Goal: Task Accomplishment & Management: Complete application form

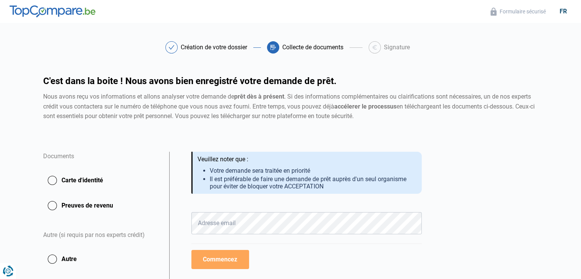
scroll to position [38, 0]
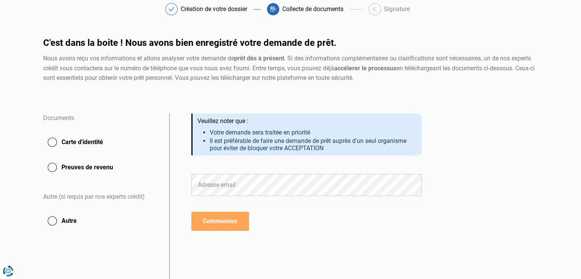
click at [52, 144] on button "Carte d'identité" at bounding box center [101, 141] width 117 height 19
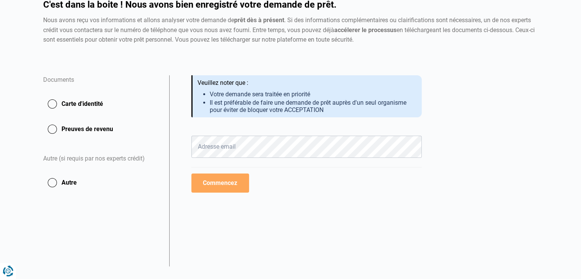
click at [53, 103] on button "Carte d'identité" at bounding box center [101, 103] width 117 height 19
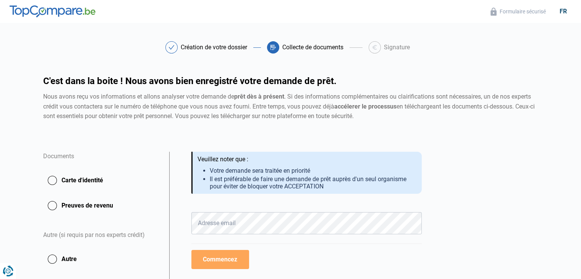
scroll to position [38, 0]
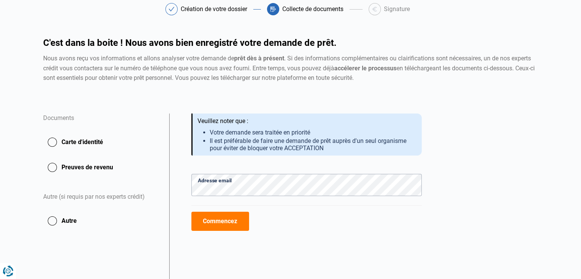
click at [51, 142] on button "Carte d'identité" at bounding box center [101, 141] width 117 height 19
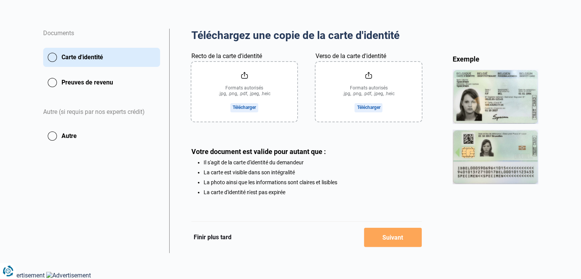
scroll to position [48, 0]
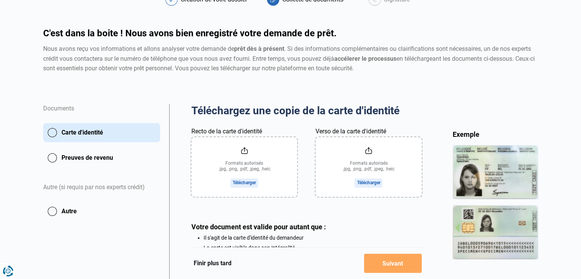
click at [241, 161] on input "Recto de la carte d'identité" at bounding box center [244, 167] width 106 height 60
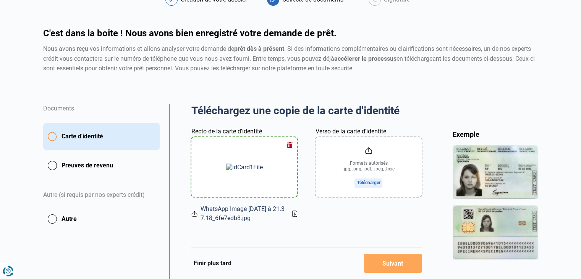
click at [365, 180] on input "Verso de la carte d'identité" at bounding box center [368, 167] width 106 height 60
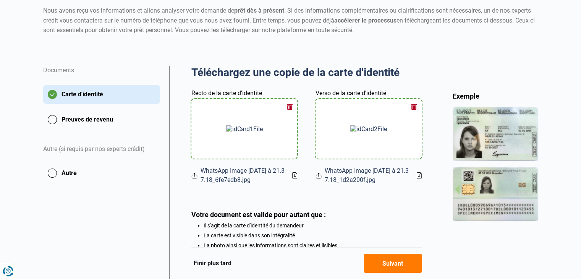
scroll to position [124, 0]
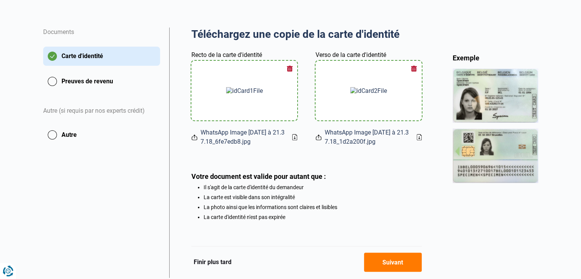
click at [291, 68] on button "button" at bounding box center [289, 68] width 11 height 11
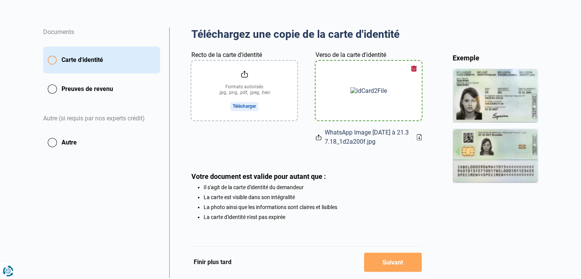
click at [414, 68] on button "button" at bounding box center [413, 68] width 11 height 11
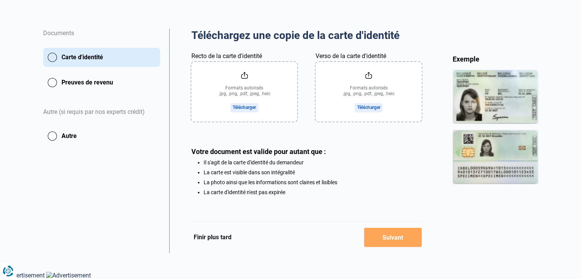
click at [240, 106] on input "Recto de la carte d'identité" at bounding box center [244, 92] width 106 height 60
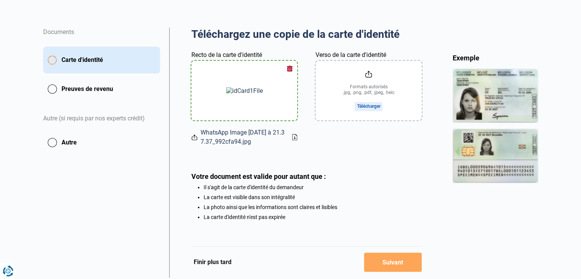
click at [359, 105] on input "Verso de la carte d'identité" at bounding box center [368, 91] width 106 height 60
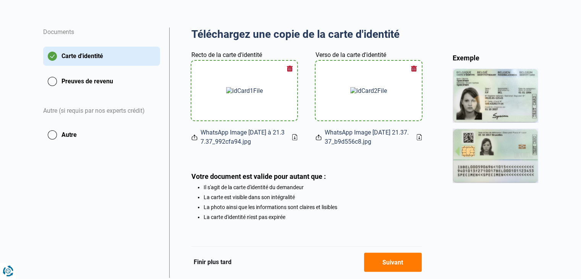
scroll to position [150, 0]
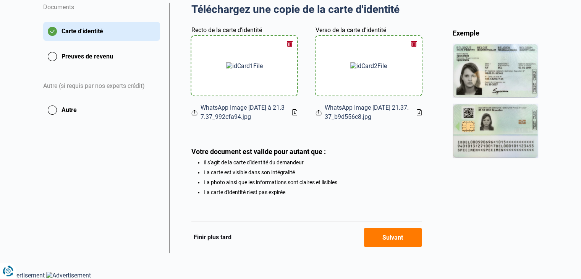
click at [53, 56] on button "Preuves de revenu" at bounding box center [101, 56] width 117 height 19
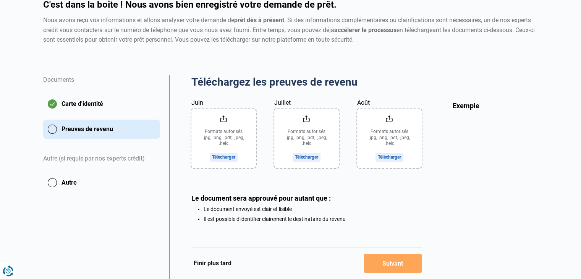
scroll to position [104, 0]
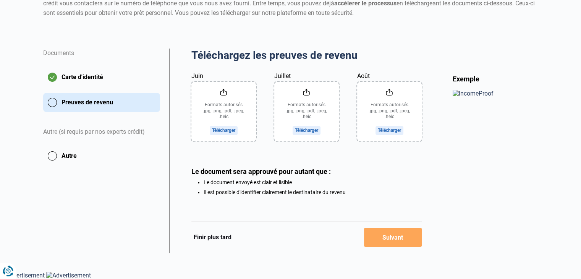
click at [226, 104] on input "Juin" at bounding box center [223, 112] width 65 height 60
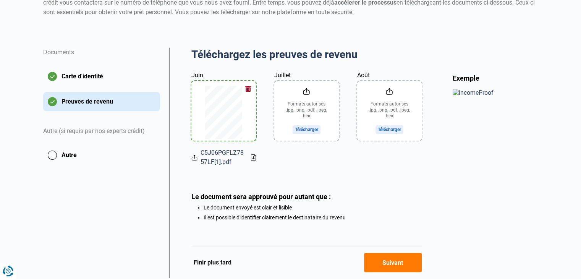
click at [294, 128] on input "Juillet" at bounding box center [306, 111] width 65 height 60
click at [250, 87] on button "button" at bounding box center [247, 88] width 11 height 11
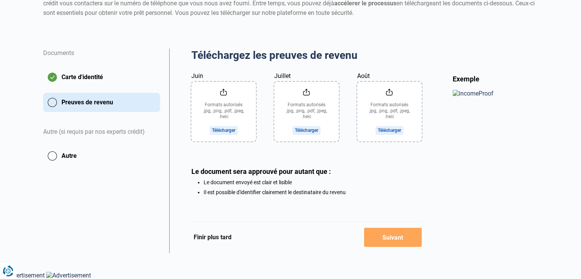
click at [219, 129] on input "Juin" at bounding box center [223, 112] width 65 height 60
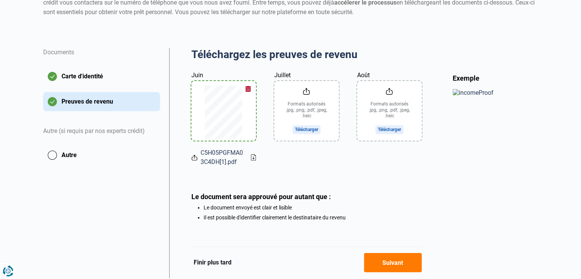
click at [302, 132] on input "Juillet" at bounding box center [306, 111] width 65 height 60
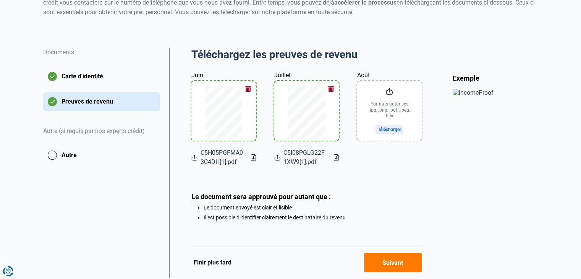
click at [390, 131] on input "Août" at bounding box center [389, 111] width 65 height 60
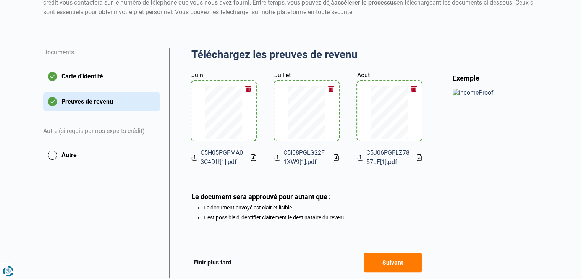
click at [51, 155] on button "Autre" at bounding box center [101, 154] width 117 height 19
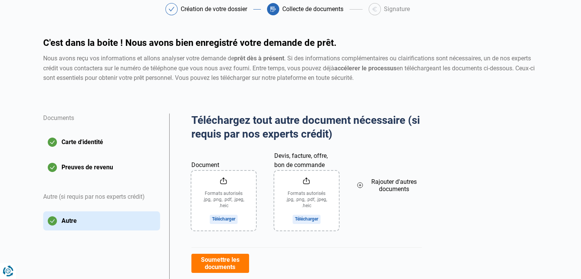
scroll to position [76, 0]
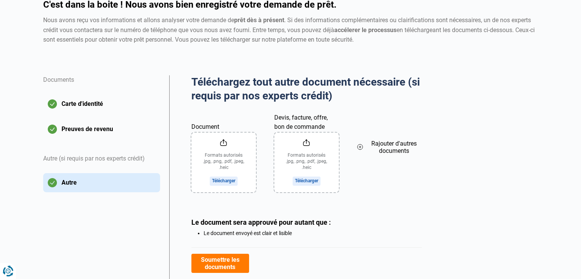
click at [221, 183] on input "Document" at bounding box center [223, 162] width 65 height 60
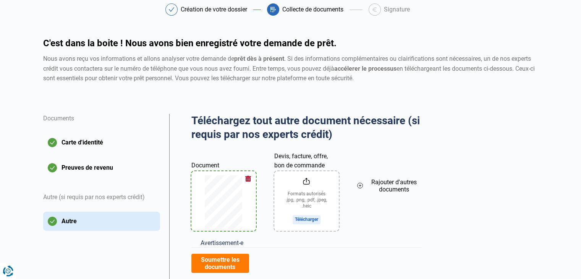
scroll to position [0, 0]
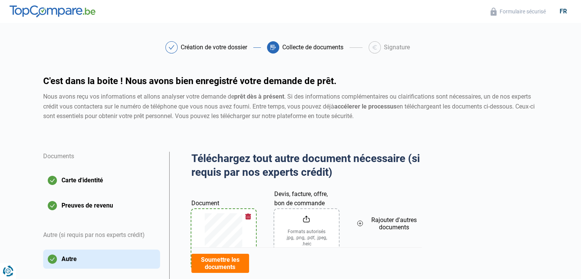
click at [65, 178] on button "Carte d'identité" at bounding box center [101, 180] width 117 height 19
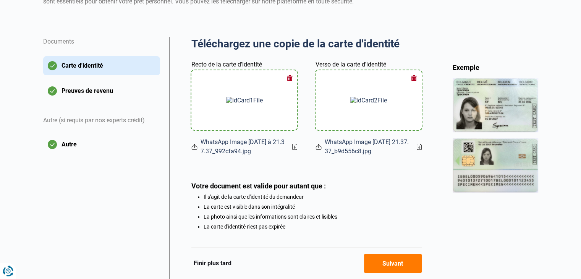
scroll to position [150, 0]
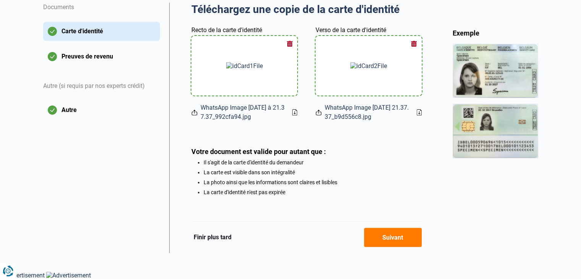
click at [400, 240] on button "Suivant" at bounding box center [393, 236] width 58 height 19
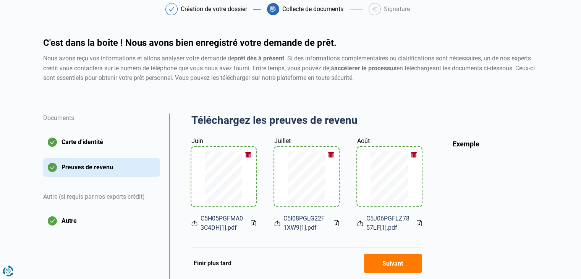
scroll to position [114, 0]
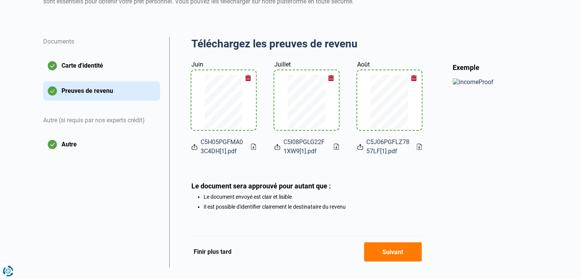
click at [391, 255] on button "Suivant" at bounding box center [393, 251] width 58 height 19
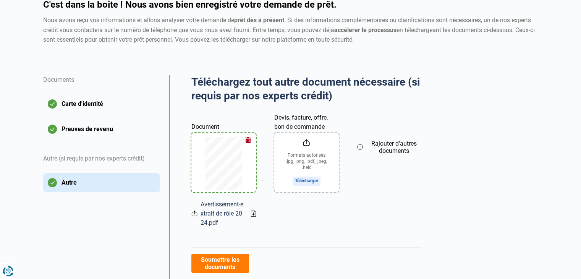
scroll to position [152, 0]
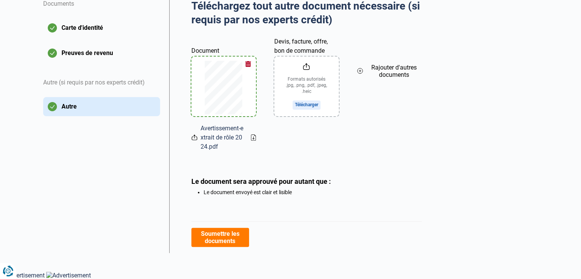
click at [220, 236] on button "Soumettre les documents" at bounding box center [220, 236] width 58 height 19
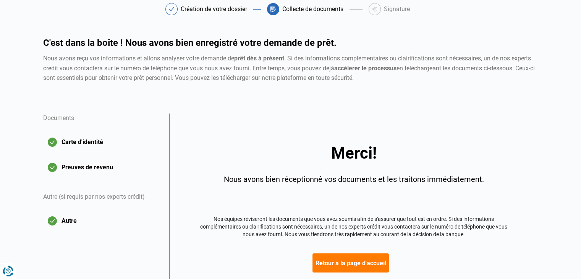
scroll to position [89, 0]
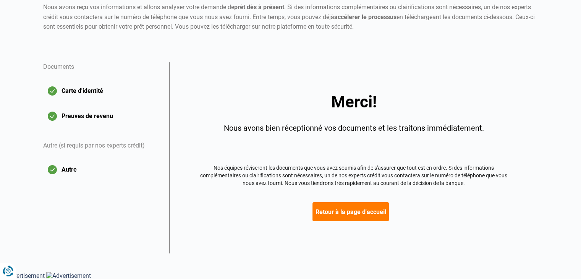
click at [361, 214] on button "Retour à la page d'accueil" at bounding box center [350, 211] width 76 height 19
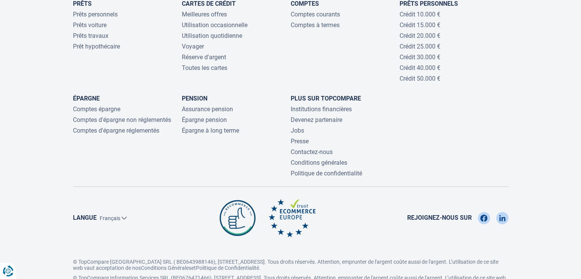
scroll to position [1537, 0]
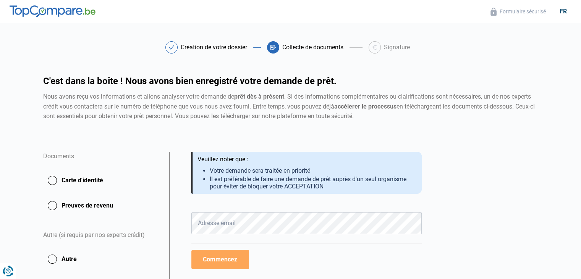
click at [54, 184] on button "Carte d'identité" at bounding box center [101, 180] width 117 height 19
click at [55, 177] on button "Carte d'identité" at bounding box center [101, 180] width 117 height 19
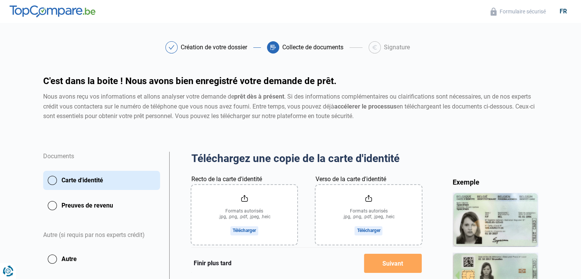
click at [260, 199] on input "Recto de la carte d'identité" at bounding box center [244, 215] width 106 height 60
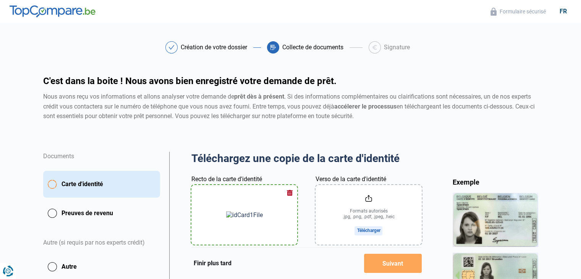
click at [367, 210] on input "Verso de la carte d'identité" at bounding box center [368, 215] width 106 height 60
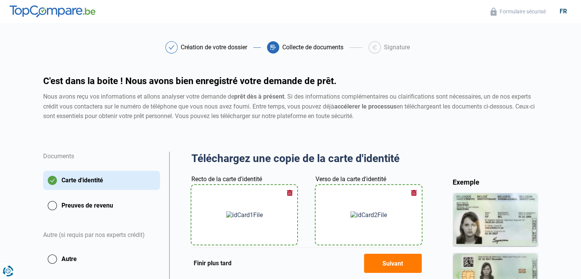
scroll to position [76, 0]
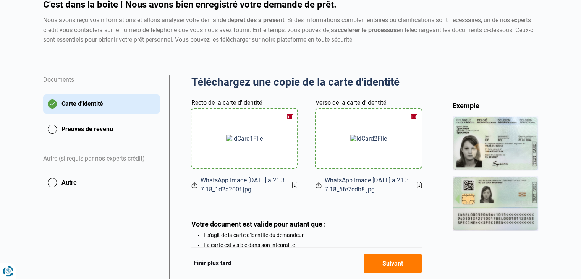
click at [53, 128] on button "Preuves de revenu" at bounding box center [101, 128] width 117 height 19
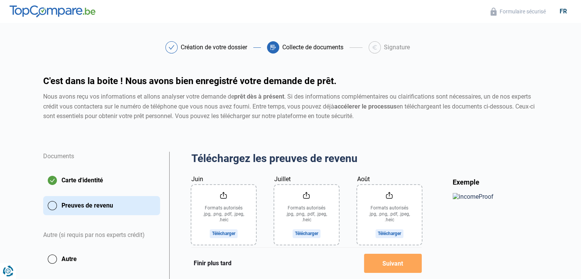
scroll to position [38, 0]
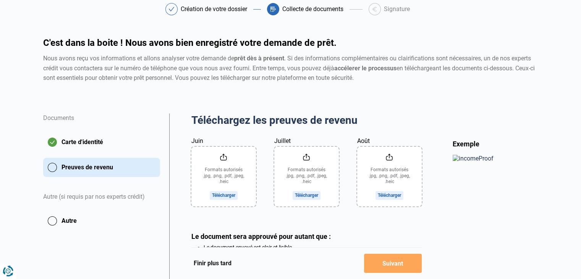
click at [224, 171] on input "Juin" at bounding box center [223, 177] width 65 height 60
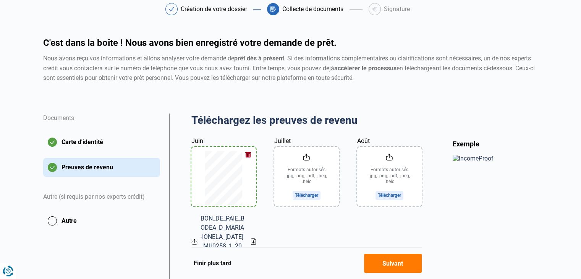
click at [314, 194] on input "Juillet" at bounding box center [306, 177] width 65 height 60
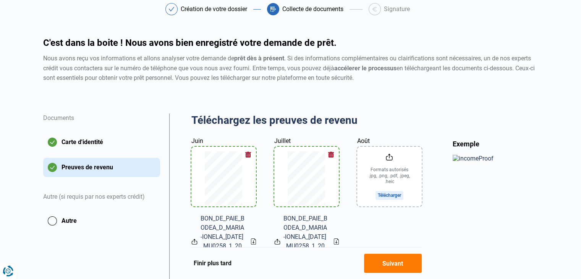
click at [392, 174] on input "Août" at bounding box center [389, 177] width 65 height 60
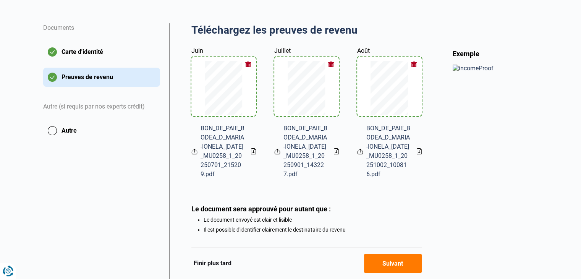
scroll to position [90, 0]
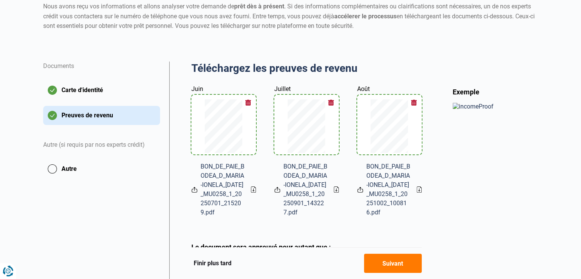
click at [53, 171] on button "Autre" at bounding box center [101, 168] width 117 height 19
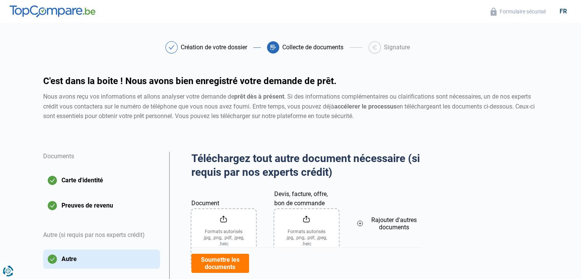
click at [232, 216] on input "Document" at bounding box center [223, 239] width 65 height 60
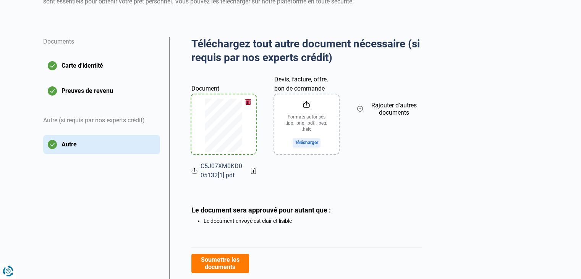
scroll to position [143, 0]
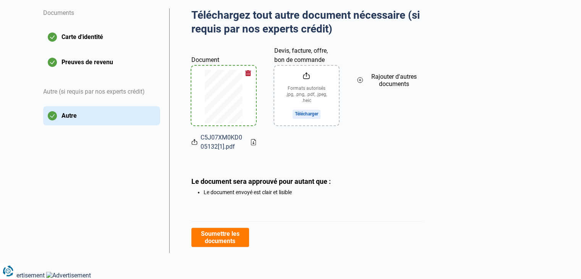
click at [215, 239] on button "Soumettre les documents" at bounding box center [220, 236] width 58 height 19
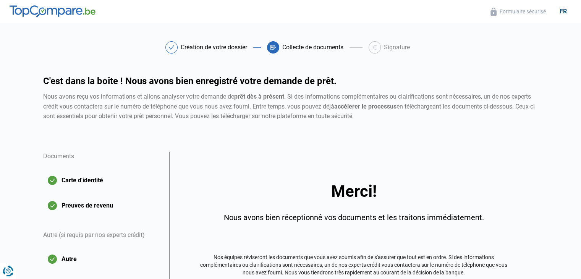
scroll to position [89, 0]
